Goal: Information Seeking & Learning: Learn about a topic

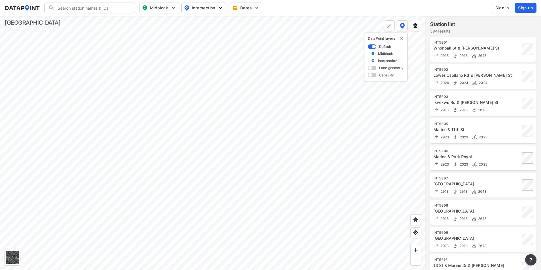
click at [249, 204] on div at bounding box center [213, 143] width 426 height 254
click at [219, 144] on div at bounding box center [213, 143] width 426 height 254
click at [199, 127] on div at bounding box center [213, 143] width 426 height 254
click at [149, 145] on div at bounding box center [213, 143] width 426 height 254
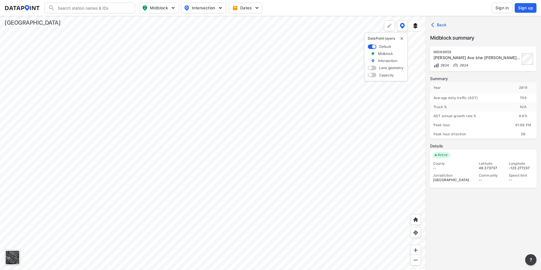
click at [141, 182] on div at bounding box center [213, 143] width 426 height 254
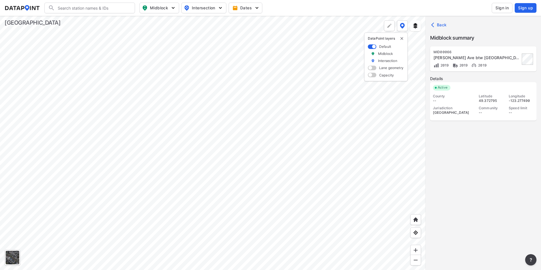
click at [148, 143] on div at bounding box center [213, 143] width 426 height 254
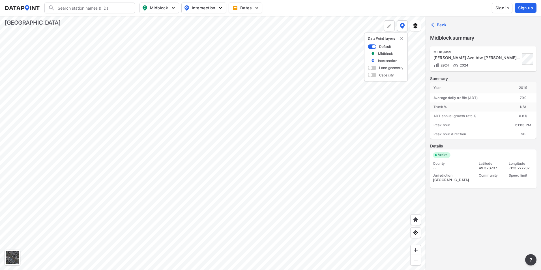
click at [183, 183] on div at bounding box center [213, 143] width 426 height 254
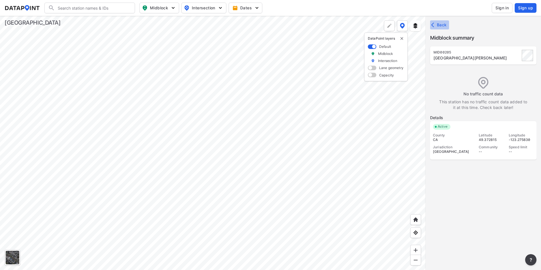
click at [440, 24] on span "Back" at bounding box center [440, 25] width 14 height 6
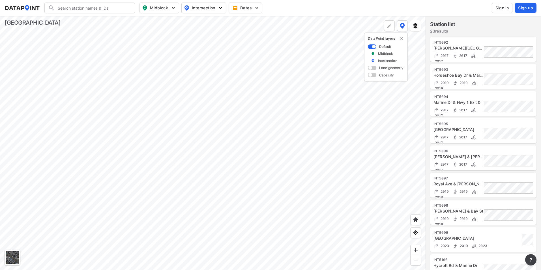
click at [183, 182] on div at bounding box center [213, 143] width 426 height 254
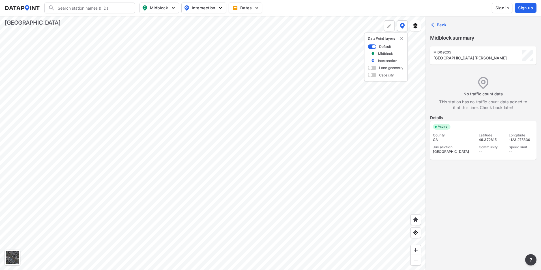
click at [208, 143] on div at bounding box center [213, 143] width 426 height 254
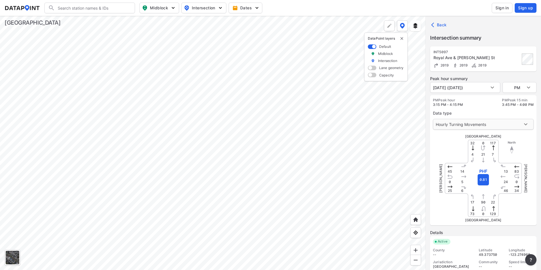
click at [507, 125] on body "Search Please enter a search term. Midblock Intersection Dates Sign in Sign up …" at bounding box center [270, 135] width 541 height 270
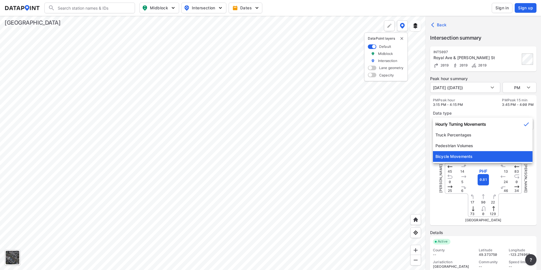
click at [493, 152] on li "Bicycle Movements" at bounding box center [483, 156] width 100 height 11
type input "3"
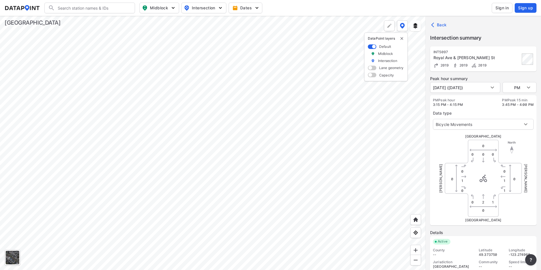
click at [491, 60] on div "Royal Ave & [PERSON_NAME] St" at bounding box center [477, 58] width 87 height 6
click at [456, 66] on img at bounding box center [456, 66] width 6 height 6
click at [282, 107] on div at bounding box center [213, 143] width 426 height 254
click at [318, 147] on div at bounding box center [213, 143] width 426 height 254
click at [204, 185] on div at bounding box center [213, 143] width 426 height 254
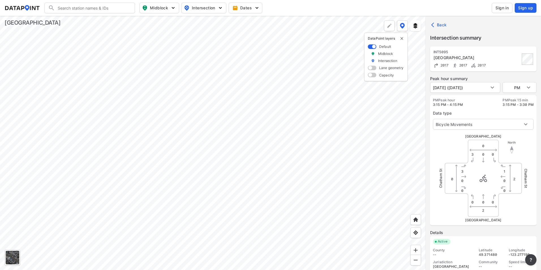
click at [460, 59] on div "[GEOGRAPHIC_DATA]" at bounding box center [477, 58] width 87 height 6
click at [460, 86] on body "Search Please enter a search term. Midblock Intersection Dates Sign in Sign up …" at bounding box center [270, 135] width 541 height 270
click at [489, 36] on div at bounding box center [270, 135] width 541 height 270
click at [441, 23] on span "Back" at bounding box center [440, 25] width 14 height 6
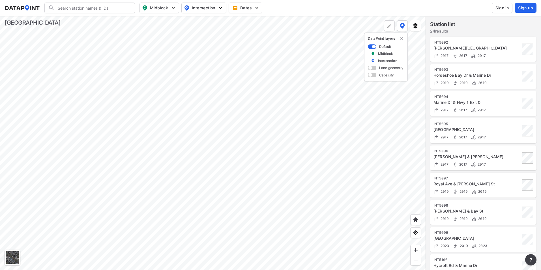
click at [157, 215] on div at bounding box center [213, 143] width 426 height 254
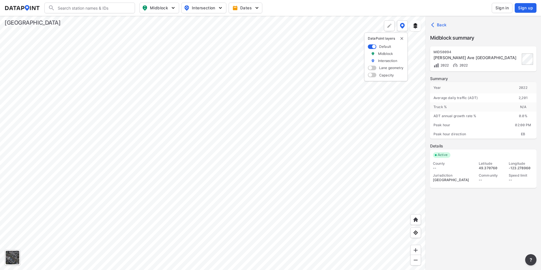
click at [223, 240] on div at bounding box center [213, 143] width 426 height 254
click at [264, 140] on div at bounding box center [213, 143] width 426 height 254
click at [325, 102] on div at bounding box center [213, 143] width 426 height 254
click at [263, 101] on div at bounding box center [213, 143] width 426 height 254
click at [242, 122] on div at bounding box center [213, 143] width 426 height 254
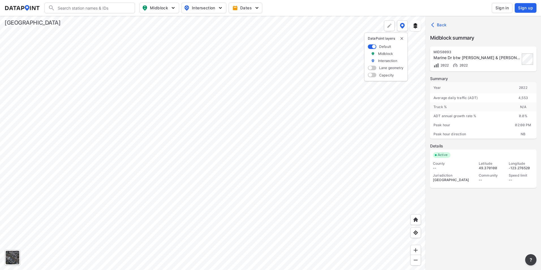
click at [271, 167] on div at bounding box center [213, 143] width 426 height 254
click at [260, 162] on div at bounding box center [213, 143] width 426 height 254
click at [208, 143] on div at bounding box center [213, 143] width 426 height 254
click at [243, 126] on div at bounding box center [213, 143] width 426 height 254
click at [210, 143] on div at bounding box center [213, 143] width 426 height 254
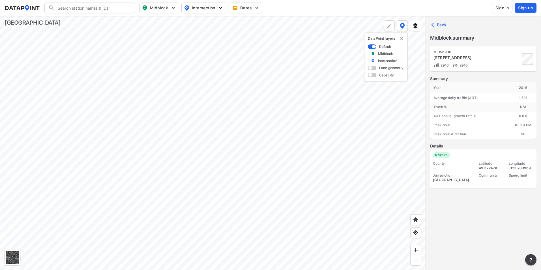
click at [267, 223] on div at bounding box center [213, 143] width 426 height 254
click at [270, 211] on div at bounding box center [213, 143] width 426 height 254
click at [269, 223] on div at bounding box center [213, 143] width 426 height 254
click at [267, 216] on div at bounding box center [213, 143] width 426 height 254
click at [296, 136] on div at bounding box center [213, 143] width 426 height 254
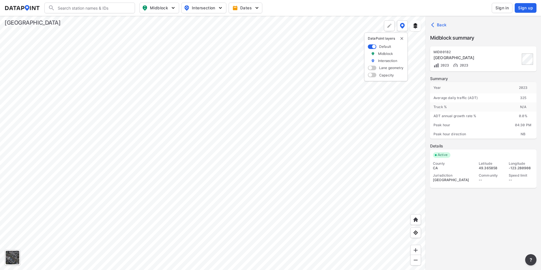
click at [234, 182] on div at bounding box center [213, 143] width 426 height 254
click at [241, 153] on div at bounding box center [213, 143] width 426 height 254
click at [280, 202] on div at bounding box center [213, 143] width 426 height 254
click at [274, 199] on div at bounding box center [213, 143] width 426 height 254
click at [230, 189] on div at bounding box center [213, 143] width 426 height 254
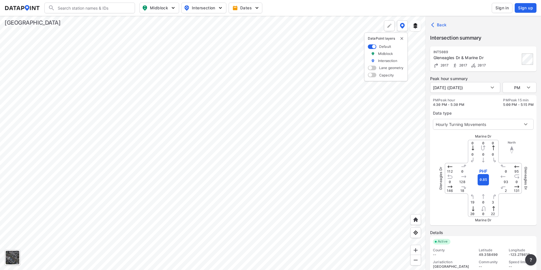
click at [276, 201] on div at bounding box center [213, 143] width 426 height 254
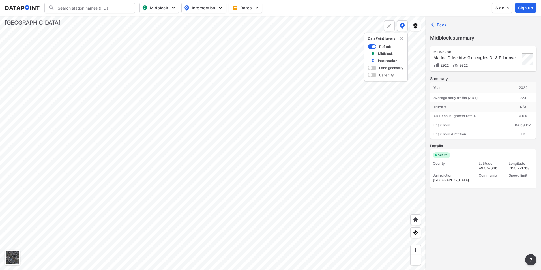
click at [213, 27] on div at bounding box center [213, 143] width 426 height 254
click at [241, 50] on div at bounding box center [213, 143] width 426 height 254
click at [201, 158] on div at bounding box center [213, 143] width 426 height 254
click at [345, 155] on div at bounding box center [213, 143] width 426 height 254
click at [329, 155] on div at bounding box center [213, 143] width 426 height 254
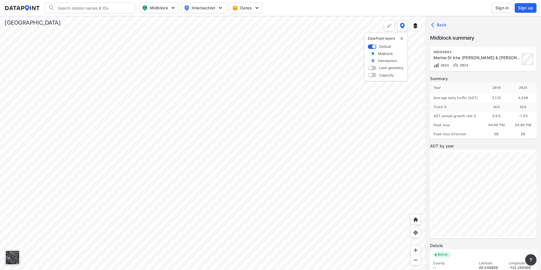
click at [163, 133] on div at bounding box center [213, 143] width 426 height 254
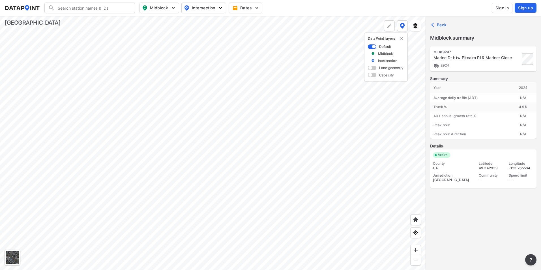
click at [226, 98] on div at bounding box center [213, 143] width 426 height 254
click at [205, 193] on div at bounding box center [213, 143] width 426 height 254
click at [218, 106] on div at bounding box center [213, 143] width 426 height 254
click at [217, 109] on div at bounding box center [213, 143] width 426 height 254
click at [182, 79] on div at bounding box center [213, 143] width 426 height 254
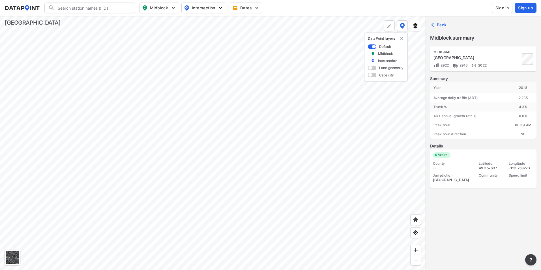
click at [173, 112] on div at bounding box center [213, 143] width 426 height 254
click at [177, 80] on div at bounding box center [213, 143] width 426 height 254
click at [172, 109] on div at bounding box center [213, 143] width 426 height 254
click at [236, 152] on div at bounding box center [213, 143] width 426 height 254
click at [271, 167] on div at bounding box center [213, 143] width 426 height 254
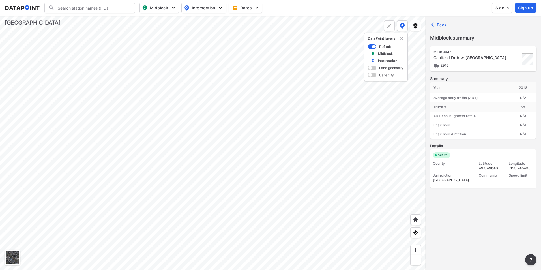
click at [275, 182] on div at bounding box center [213, 143] width 426 height 254
click at [286, 197] on div at bounding box center [213, 143] width 426 height 254
click at [249, 196] on div at bounding box center [213, 143] width 426 height 254
click at [200, 189] on div at bounding box center [213, 143] width 426 height 254
click at [212, 172] on div at bounding box center [213, 143] width 426 height 254
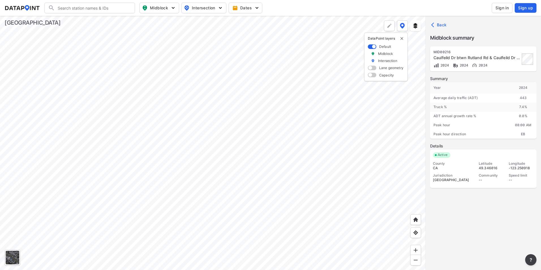
click at [225, 167] on div at bounding box center [213, 143] width 426 height 254
click at [216, 171] on div at bounding box center [213, 143] width 426 height 254
click at [158, 207] on div at bounding box center [213, 143] width 426 height 254
click at [154, 230] on div at bounding box center [213, 143] width 426 height 254
click at [116, 204] on div at bounding box center [213, 143] width 426 height 254
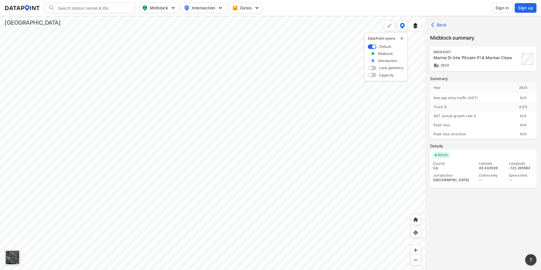
click at [206, 221] on div at bounding box center [213, 143] width 426 height 254
click at [288, 196] on div at bounding box center [213, 143] width 426 height 254
click at [190, 153] on div at bounding box center [213, 143] width 426 height 254
click at [192, 66] on div at bounding box center [213, 143] width 426 height 254
click at [235, 145] on div at bounding box center [213, 143] width 426 height 254
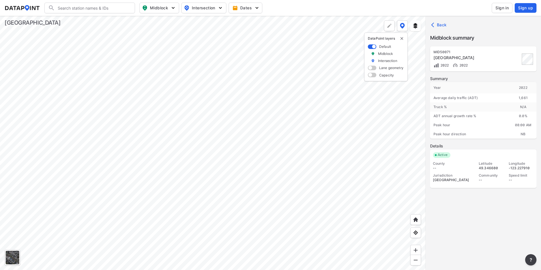
click at [359, 96] on div at bounding box center [213, 143] width 426 height 254
click at [281, 163] on div at bounding box center [213, 143] width 426 height 254
click at [341, 133] on div at bounding box center [213, 143] width 426 height 254
click at [194, 148] on div at bounding box center [213, 143] width 426 height 254
click at [262, 165] on div at bounding box center [213, 143] width 426 height 254
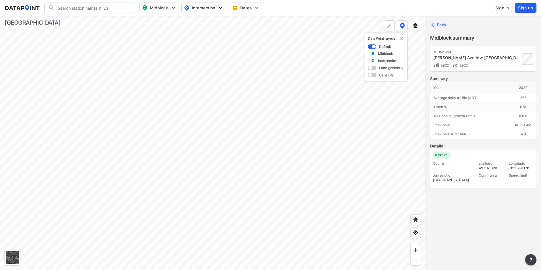
click at [171, 158] on div at bounding box center [213, 143] width 426 height 254
click at [265, 111] on div at bounding box center [213, 143] width 426 height 254
click at [288, 233] on div at bounding box center [213, 143] width 426 height 254
click at [163, 130] on div at bounding box center [213, 143] width 426 height 254
click at [284, 225] on div at bounding box center [213, 143] width 426 height 254
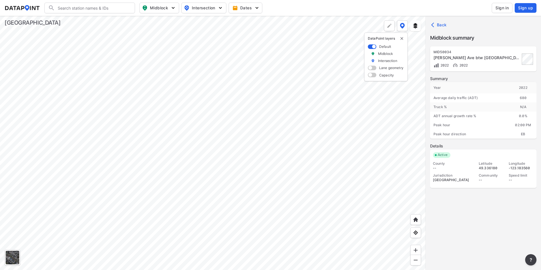
click at [210, 175] on div at bounding box center [213, 143] width 426 height 254
click at [183, 157] on div at bounding box center [213, 143] width 426 height 254
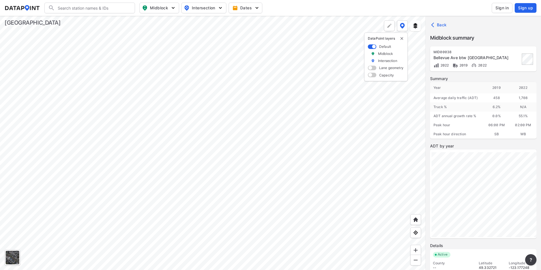
click at [247, 205] on div at bounding box center [213, 143] width 426 height 254
click at [284, 225] on div at bounding box center [213, 143] width 426 height 254
click at [339, 253] on div at bounding box center [213, 143] width 426 height 254
click at [230, 171] on div at bounding box center [213, 143] width 426 height 254
click at [306, 203] on div at bounding box center [213, 143] width 426 height 254
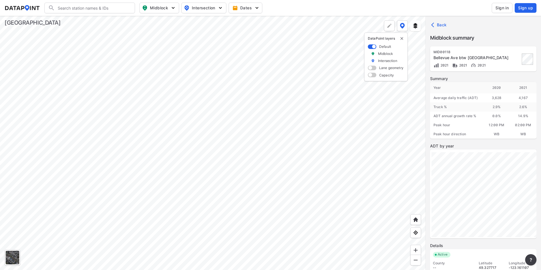
click at [193, 168] on div at bounding box center [213, 143] width 426 height 254
click at [155, 148] on div at bounding box center [213, 143] width 426 height 254
click at [339, 270] on div at bounding box center [213, 143] width 426 height 254
click at [251, 197] on div at bounding box center [213, 143] width 426 height 254
click at [78, 79] on div at bounding box center [213, 143] width 426 height 254
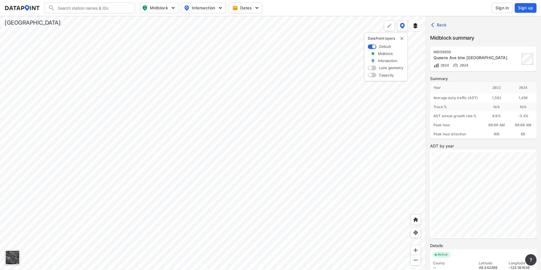
click at [259, 75] on div at bounding box center [213, 143] width 426 height 254
click at [187, 160] on div at bounding box center [213, 143] width 426 height 254
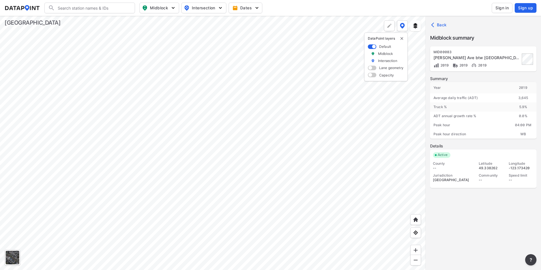
click at [142, 159] on div at bounding box center [213, 143] width 426 height 254
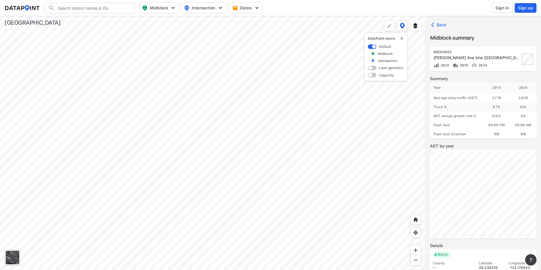
click at [251, 161] on div at bounding box center [213, 143] width 426 height 254
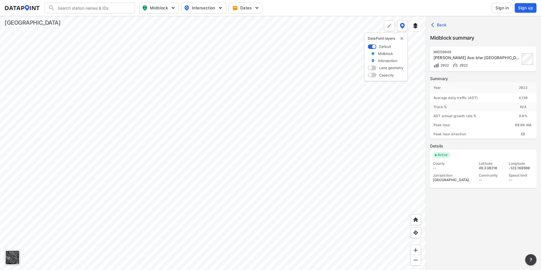
click at [274, 214] on div at bounding box center [213, 143] width 426 height 254
click at [276, 214] on div at bounding box center [213, 143] width 426 height 254
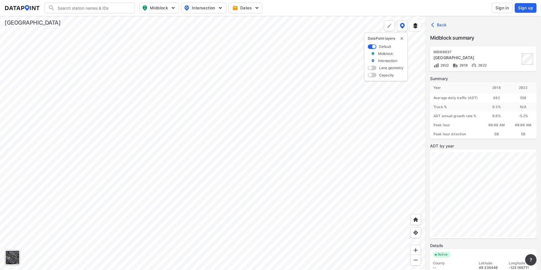
click at [276, 192] on div at bounding box center [213, 143] width 426 height 254
click at [275, 171] on div at bounding box center [213, 143] width 426 height 254
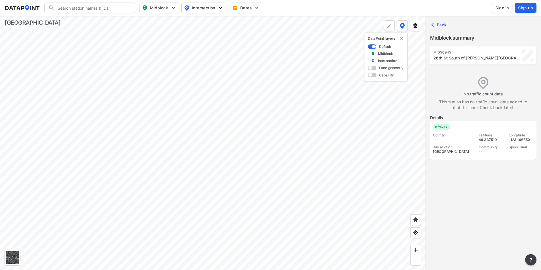
click at [159, 213] on div at bounding box center [213, 143] width 426 height 254
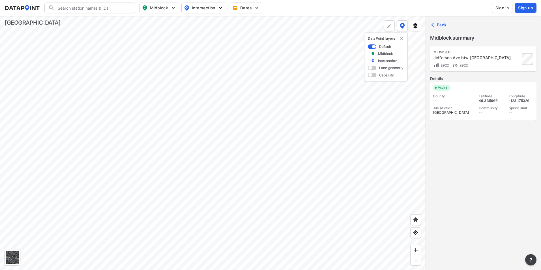
click at [247, 223] on div at bounding box center [213, 143] width 426 height 254
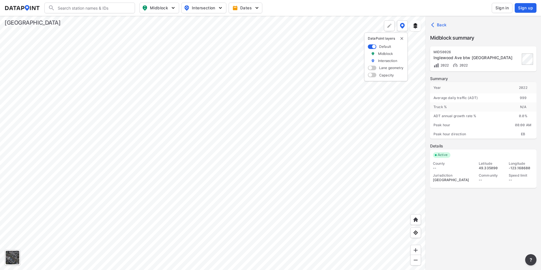
click at [292, 233] on div at bounding box center [213, 143] width 426 height 254
click at [308, 181] on div at bounding box center [213, 143] width 426 height 254
click at [296, 204] on div at bounding box center [213, 143] width 426 height 254
click at [339, 204] on div at bounding box center [213, 143] width 426 height 254
click at [371, 204] on div at bounding box center [213, 143] width 426 height 254
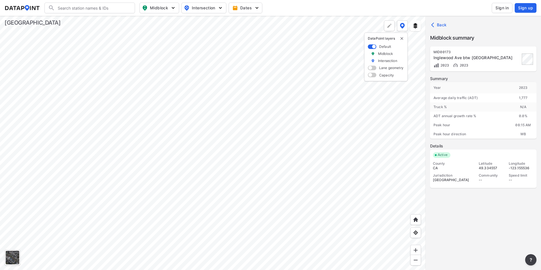
click at [310, 216] on div at bounding box center [213, 143] width 426 height 254
click at [235, 221] on div at bounding box center [213, 143] width 426 height 254
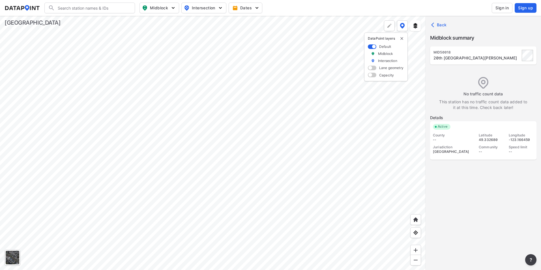
click at [270, 187] on div at bounding box center [213, 143] width 426 height 254
click at [332, 211] on div at bounding box center [213, 143] width 426 height 254
click at [331, 212] on div at bounding box center [213, 143] width 426 height 254
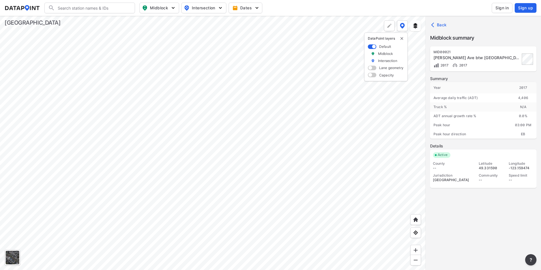
click at [355, 208] on div at bounding box center [213, 143] width 426 height 254
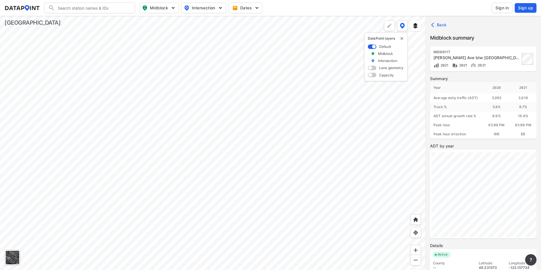
click at [385, 211] on div at bounding box center [213, 143] width 426 height 254
click at [420, 210] on div at bounding box center [213, 143] width 426 height 254
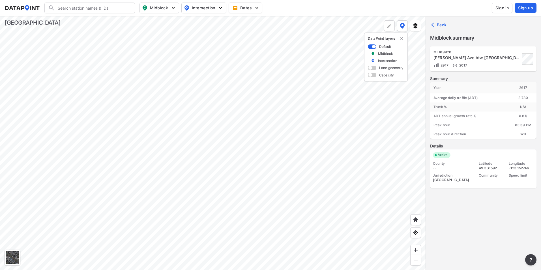
click at [350, 208] on div at bounding box center [213, 143] width 426 height 254
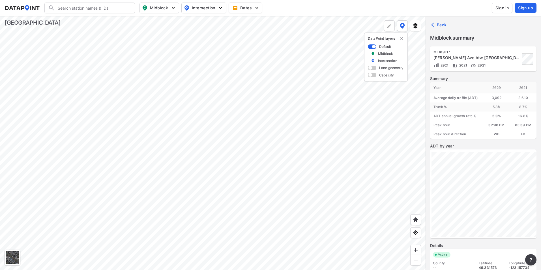
click at [278, 136] on div at bounding box center [213, 143] width 426 height 254
click at [292, 97] on div at bounding box center [213, 143] width 426 height 254
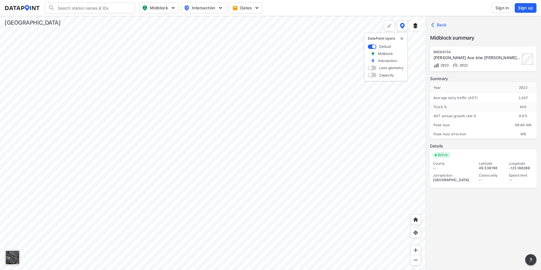
click at [256, 153] on div at bounding box center [213, 143] width 426 height 254
click at [258, 140] on div at bounding box center [213, 143] width 426 height 254
click at [262, 130] on div at bounding box center [213, 143] width 426 height 254
click at [341, 127] on div at bounding box center [213, 143] width 426 height 254
click at [269, 123] on div at bounding box center [213, 143] width 426 height 254
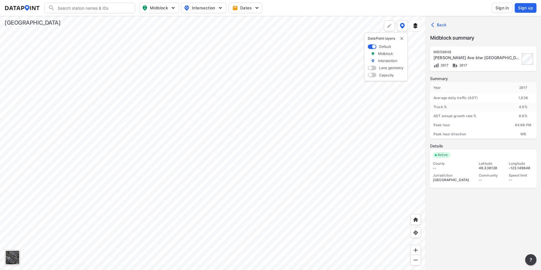
click at [320, 132] on div at bounding box center [213, 143] width 426 height 254
click at [270, 167] on div at bounding box center [213, 143] width 426 height 254
click at [148, 131] on div at bounding box center [213, 143] width 426 height 254
click at [259, 169] on div at bounding box center [213, 143] width 426 height 254
click at [182, 168] on div at bounding box center [213, 143] width 426 height 254
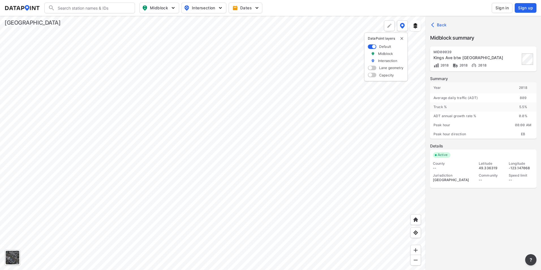
click at [182, 168] on div at bounding box center [213, 143] width 426 height 254
click at [183, 168] on div at bounding box center [213, 143] width 426 height 254
